Goal: Task Accomplishment & Management: Complete application form

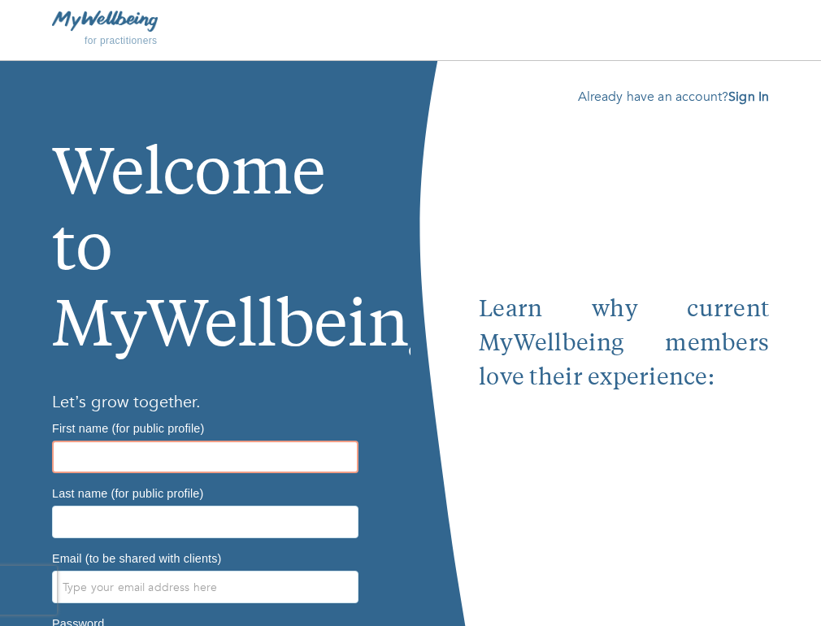
click at [274, 459] on input "text" at bounding box center [205, 457] width 307 height 33
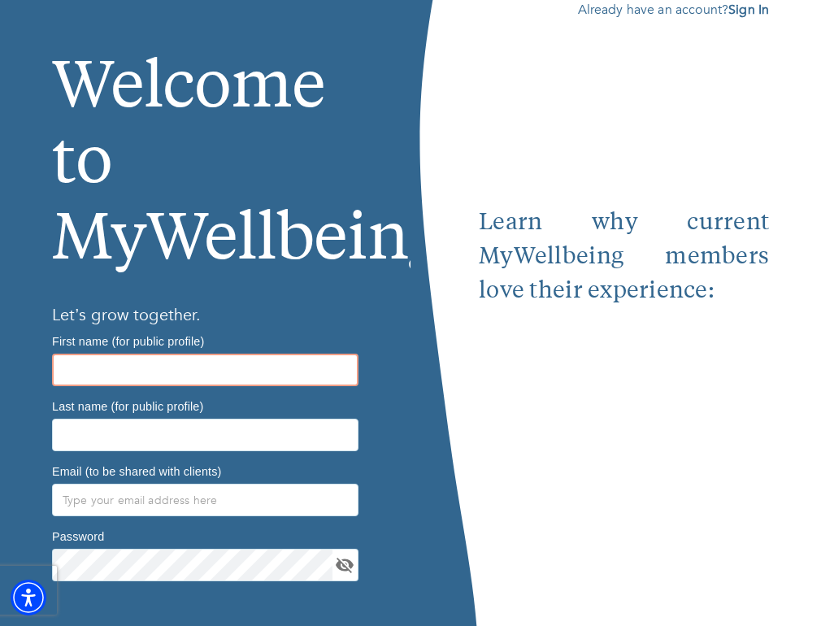
scroll to position [89, 0]
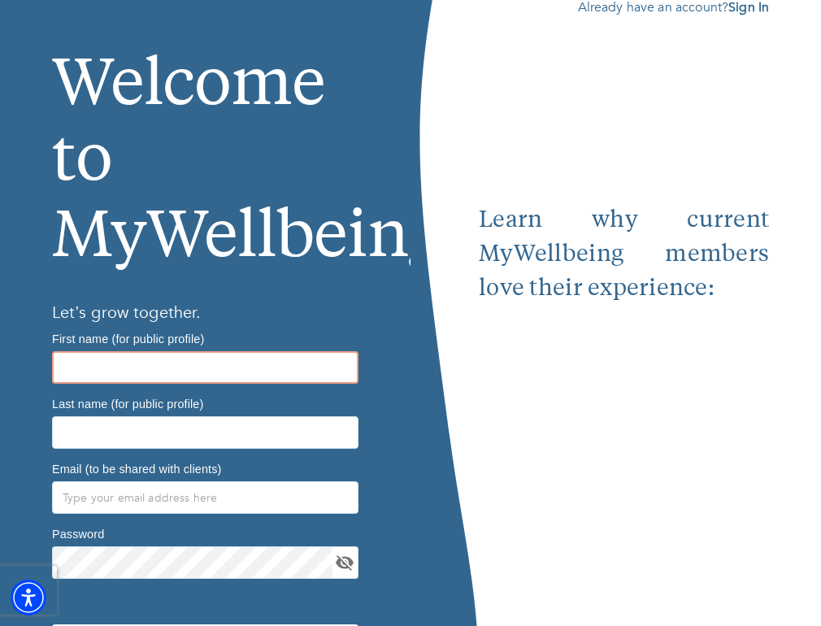
click at [223, 370] on input "text" at bounding box center [205, 367] width 307 height 33
type input "Rachel"
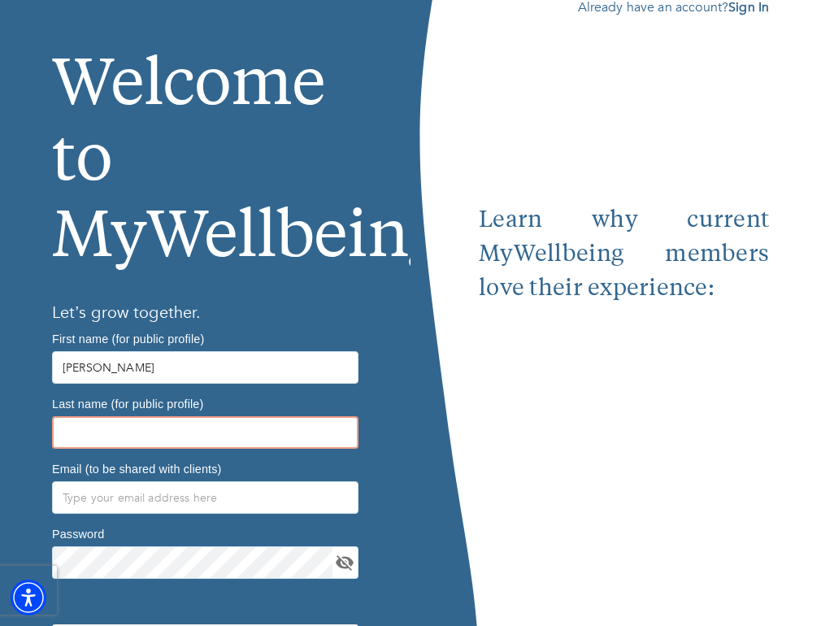
type input "Woelfel"
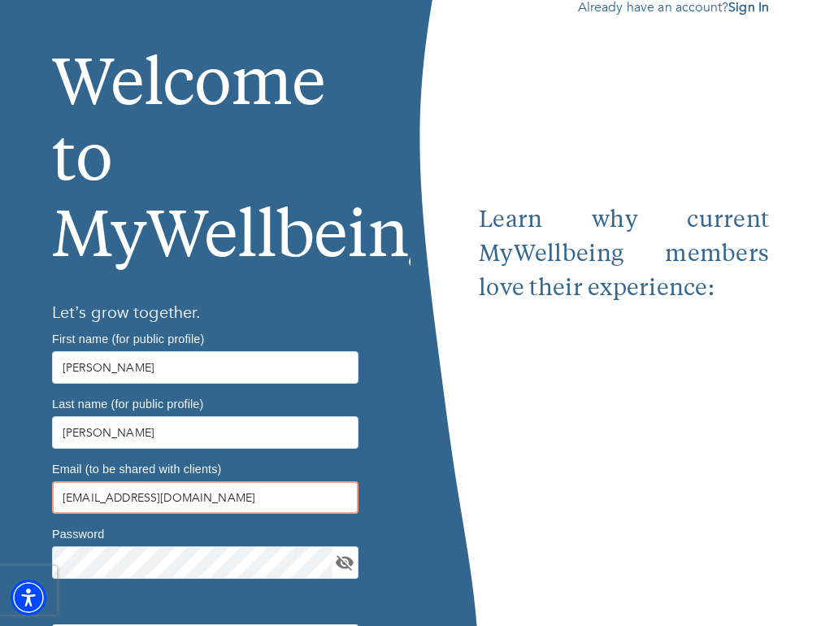
drag, startPoint x: 233, startPoint y: 502, endPoint x: 48, endPoint y: 496, distance: 184.7
click at [49, 496] on div "Email (to be shared with clients) raewoelfel@gmail.com" at bounding box center [206, 487] width 320 height 65
type input "rachel@greenpointpsychotherapy.com"
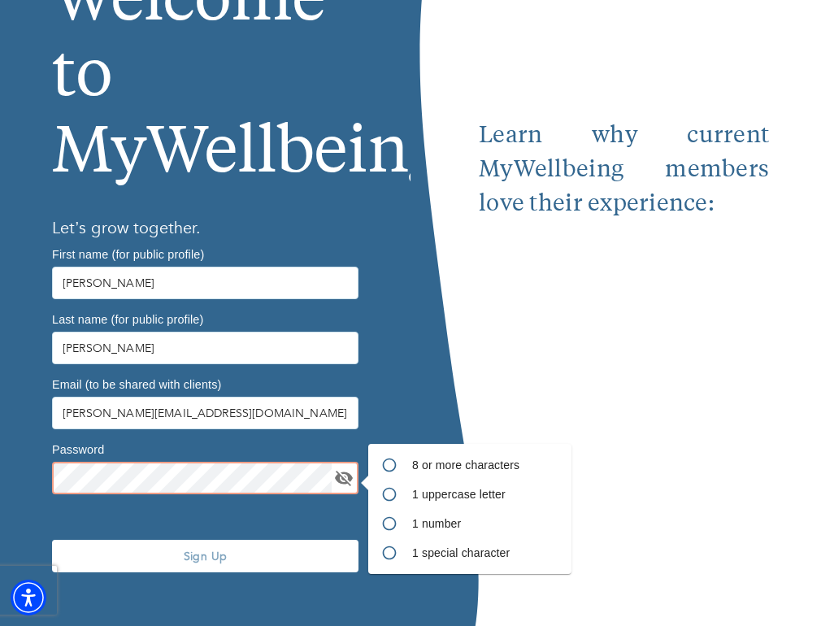
scroll to position [192, 0]
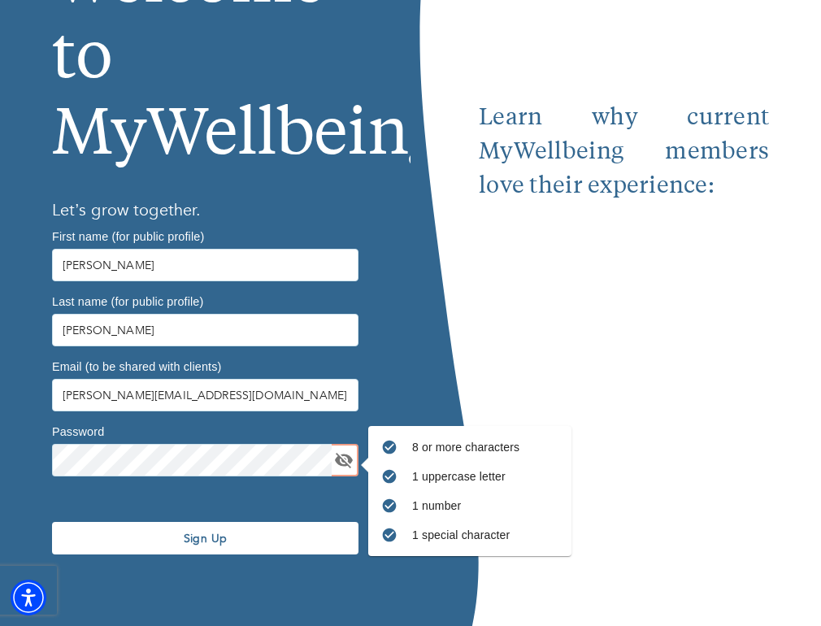
click at [235, 553] on button "Sign Up" at bounding box center [205, 538] width 307 height 33
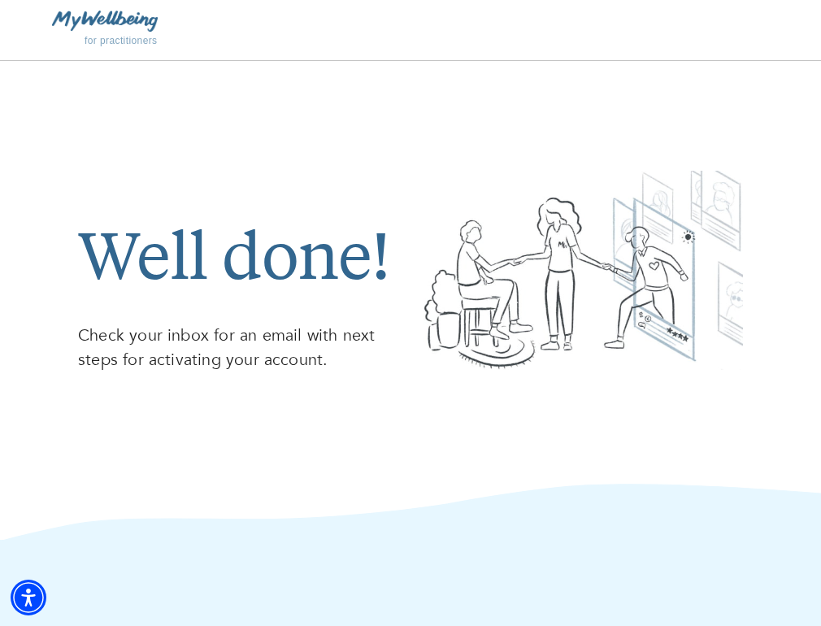
click at [116, 20] on img at bounding box center [105, 21] width 106 height 20
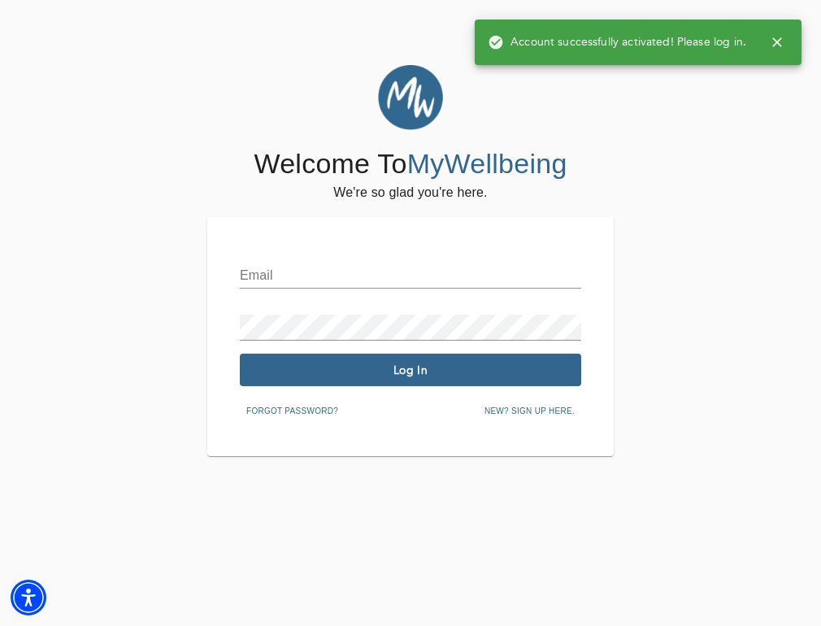
click at [382, 268] on input "text" at bounding box center [411, 276] width 342 height 26
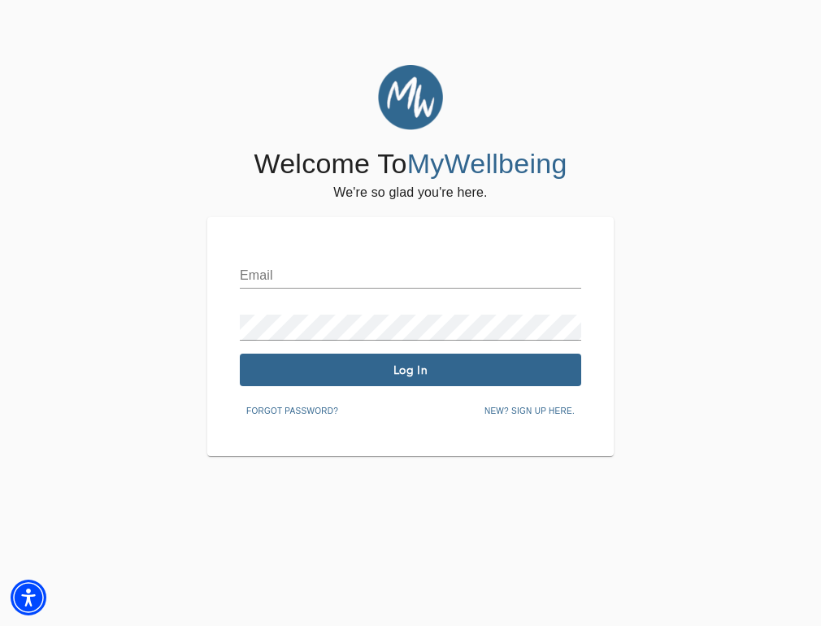
type input "rachel@greenpointpsychotherapy.com"
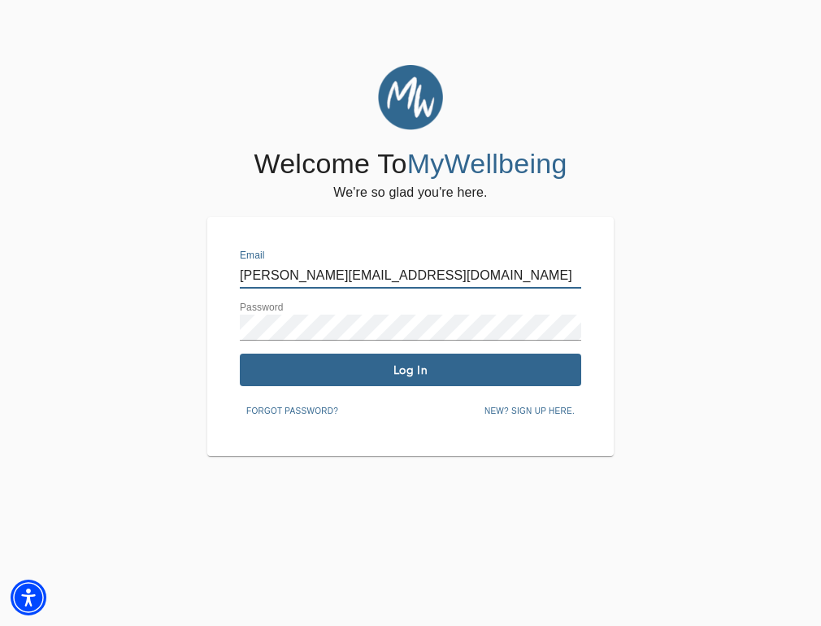
click at [418, 367] on span "Log In" at bounding box center [410, 370] width 329 height 15
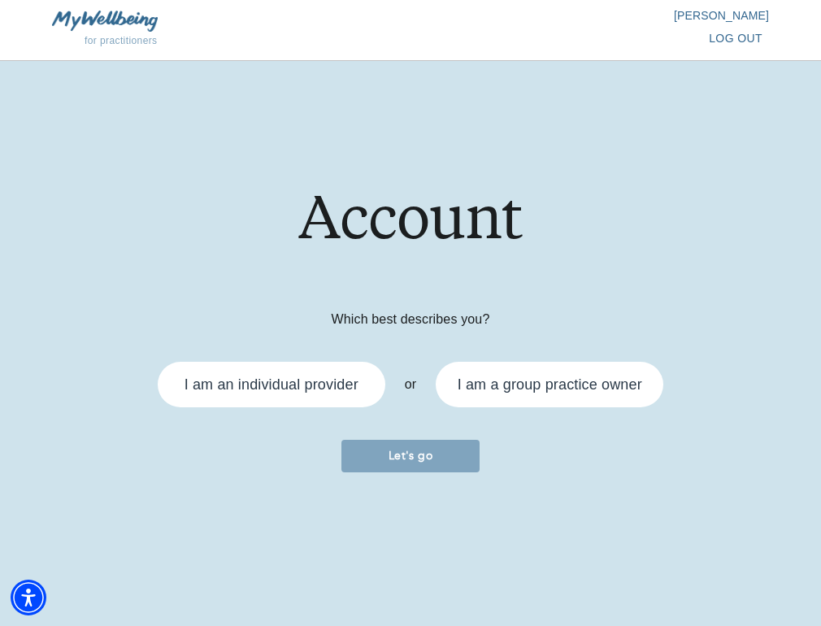
click at [332, 390] on div "I am an individual provider" at bounding box center [272, 384] width 174 height 15
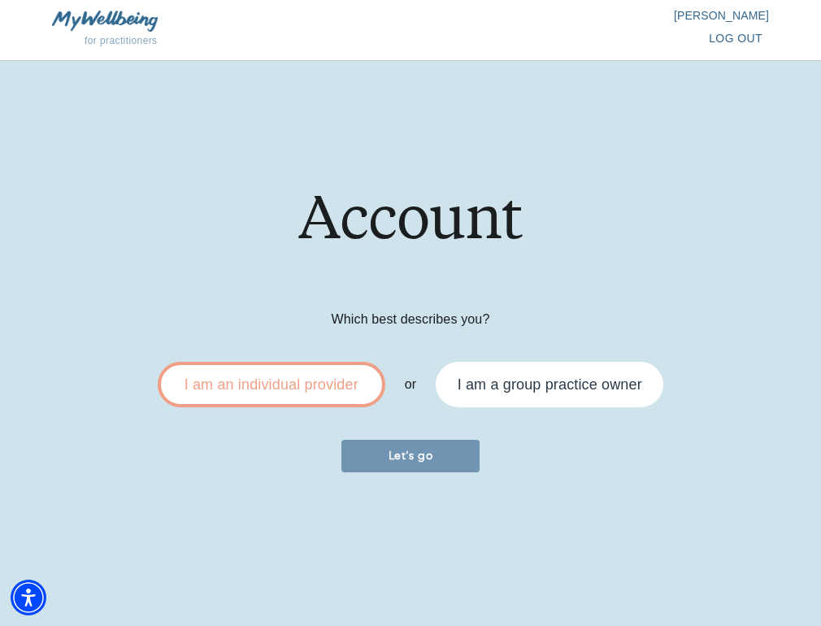
click at [413, 454] on span "Let's go" at bounding box center [410, 455] width 125 height 15
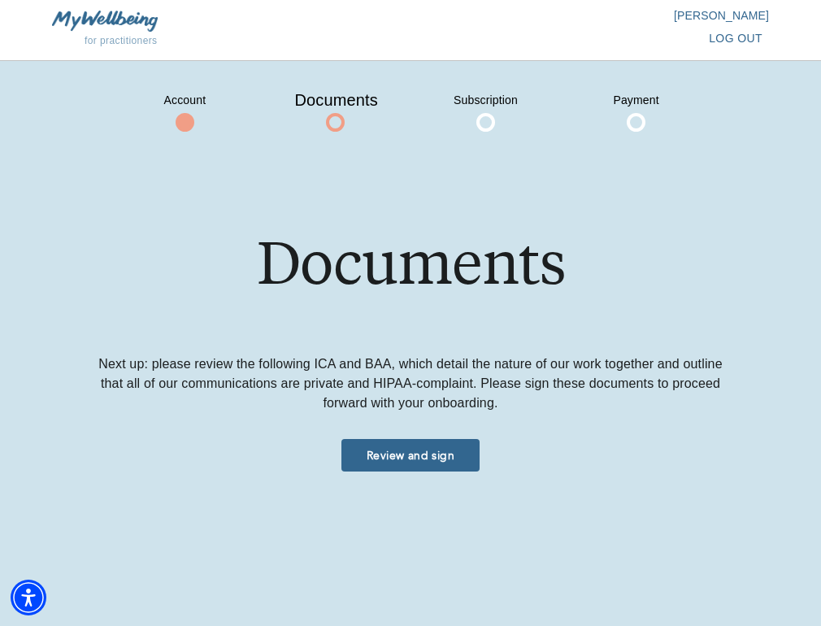
click at [427, 458] on span "Review and sign" at bounding box center [410, 455] width 125 height 15
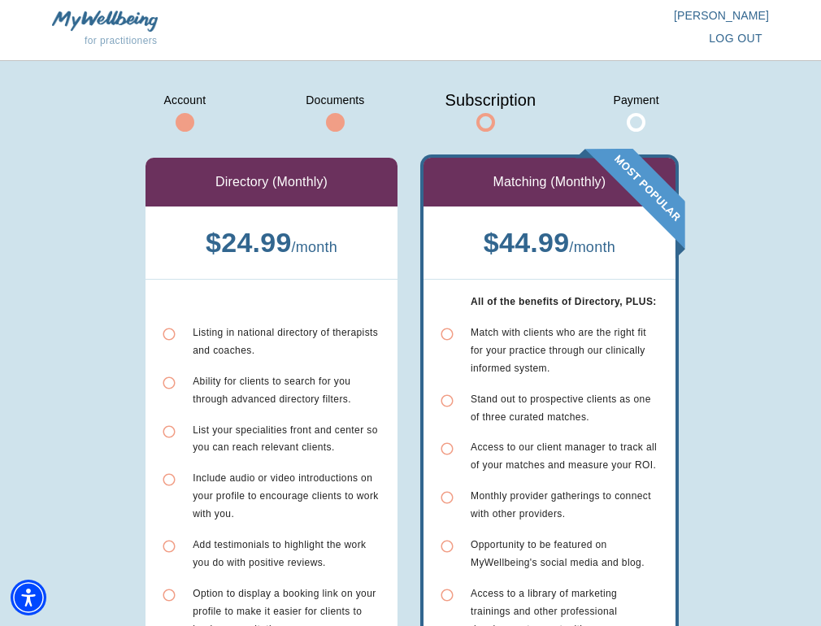
click at [263, 254] on b "$ 24.99" at bounding box center [249, 242] width 86 height 31
click at [285, 189] on p "Directory (Monthly)" at bounding box center [271, 182] width 112 height 20
click at [751, 13] on p "Rachel Woelfel" at bounding box center [590, 15] width 359 height 16
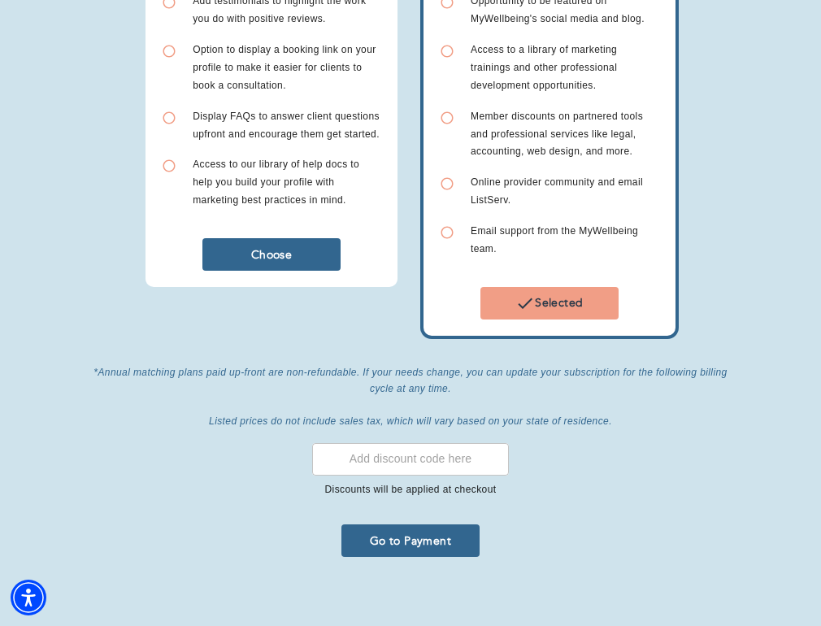
click at [278, 198] on span "Access to our library of help docs to help you build your profile with marketin…" at bounding box center [276, 182] width 167 height 47
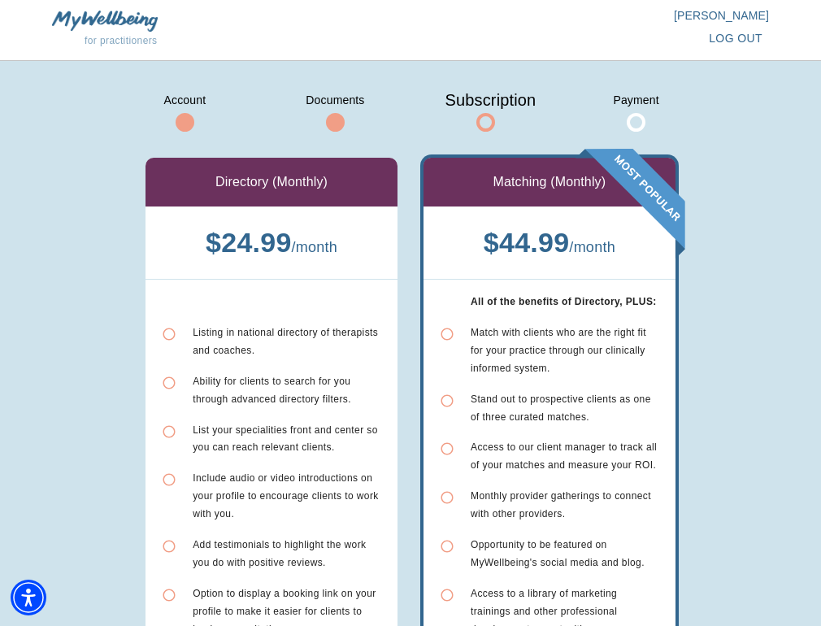
click at [342, 120] on span at bounding box center [335, 122] width 19 height 19
click at [333, 120] on span at bounding box center [335, 122] width 19 height 19
click at [644, 111] on span "Payment" at bounding box center [636, 100] width 81 height 26
click at [120, 17] on img at bounding box center [105, 21] width 106 height 20
click at [733, 19] on p "Rachel Woelfel" at bounding box center [590, 15] width 359 height 16
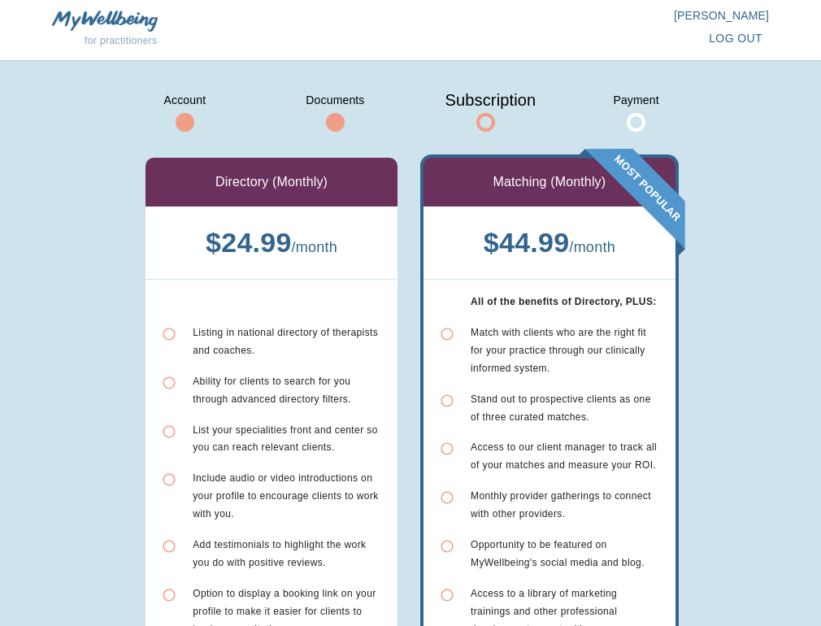
click at [739, 40] on span "log out" at bounding box center [736, 38] width 54 height 20
